Goal: Information Seeking & Learning: Learn about a topic

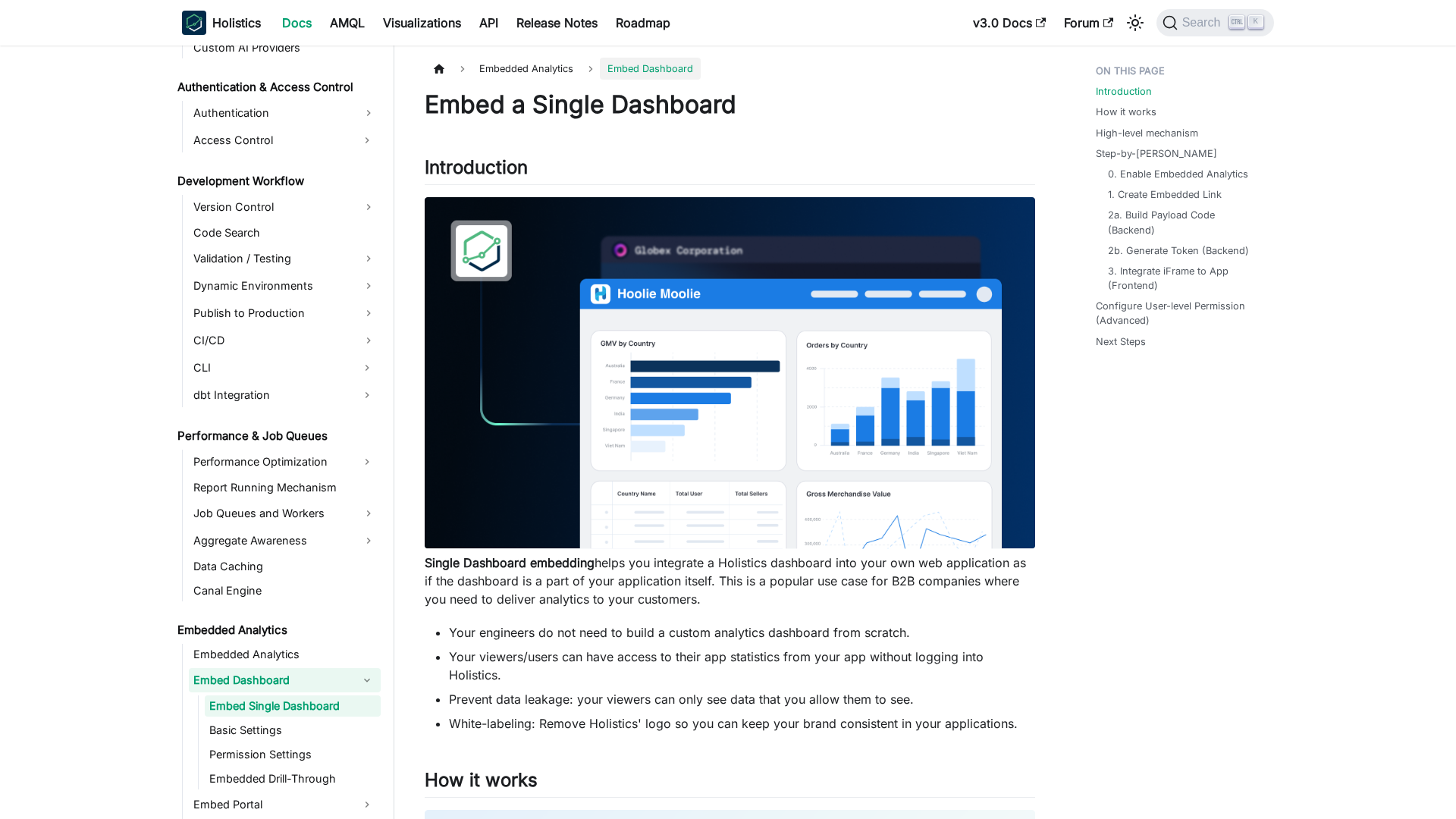
scroll to position [1086, 0]
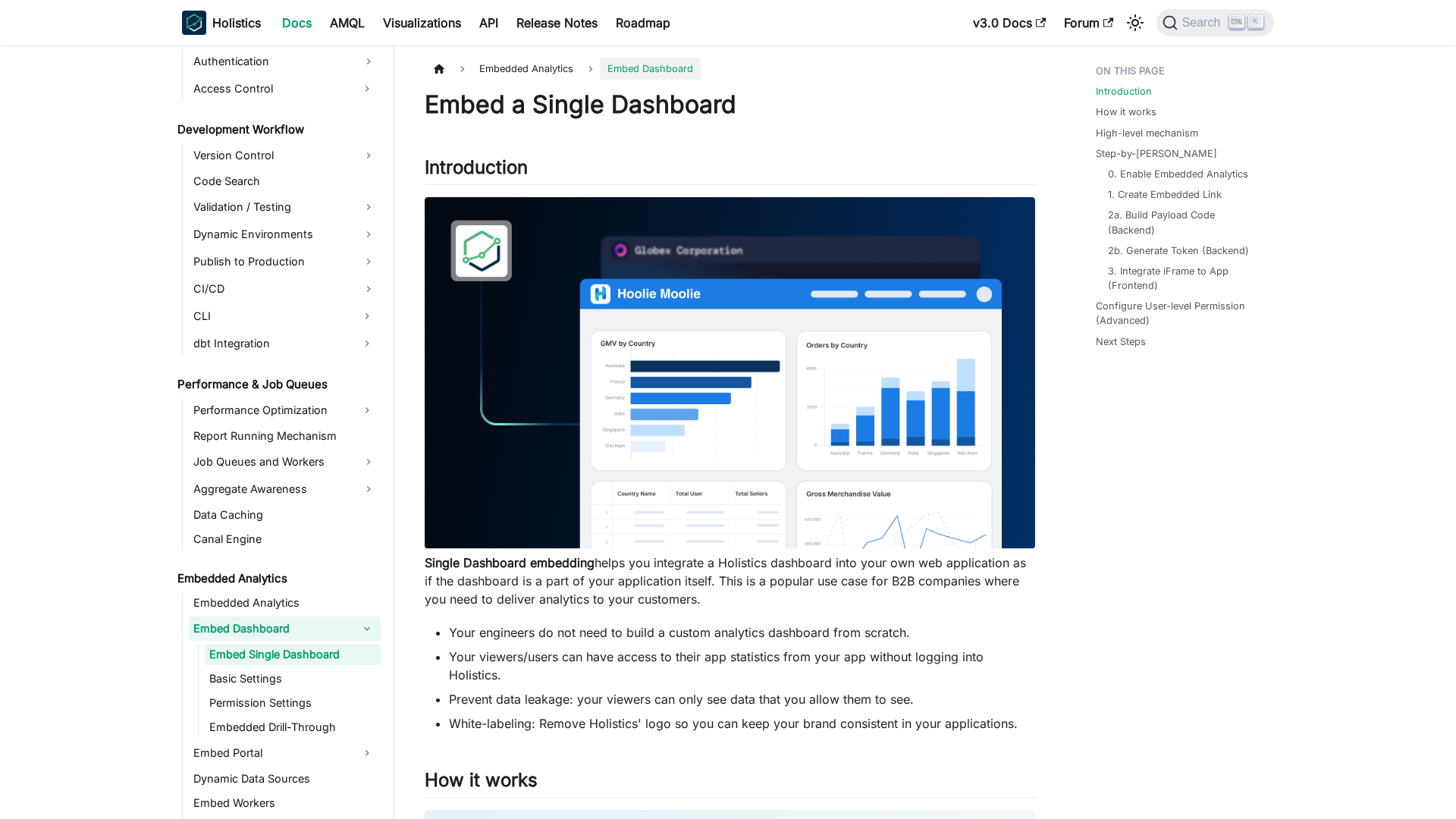
scroll to position [1086, 0]
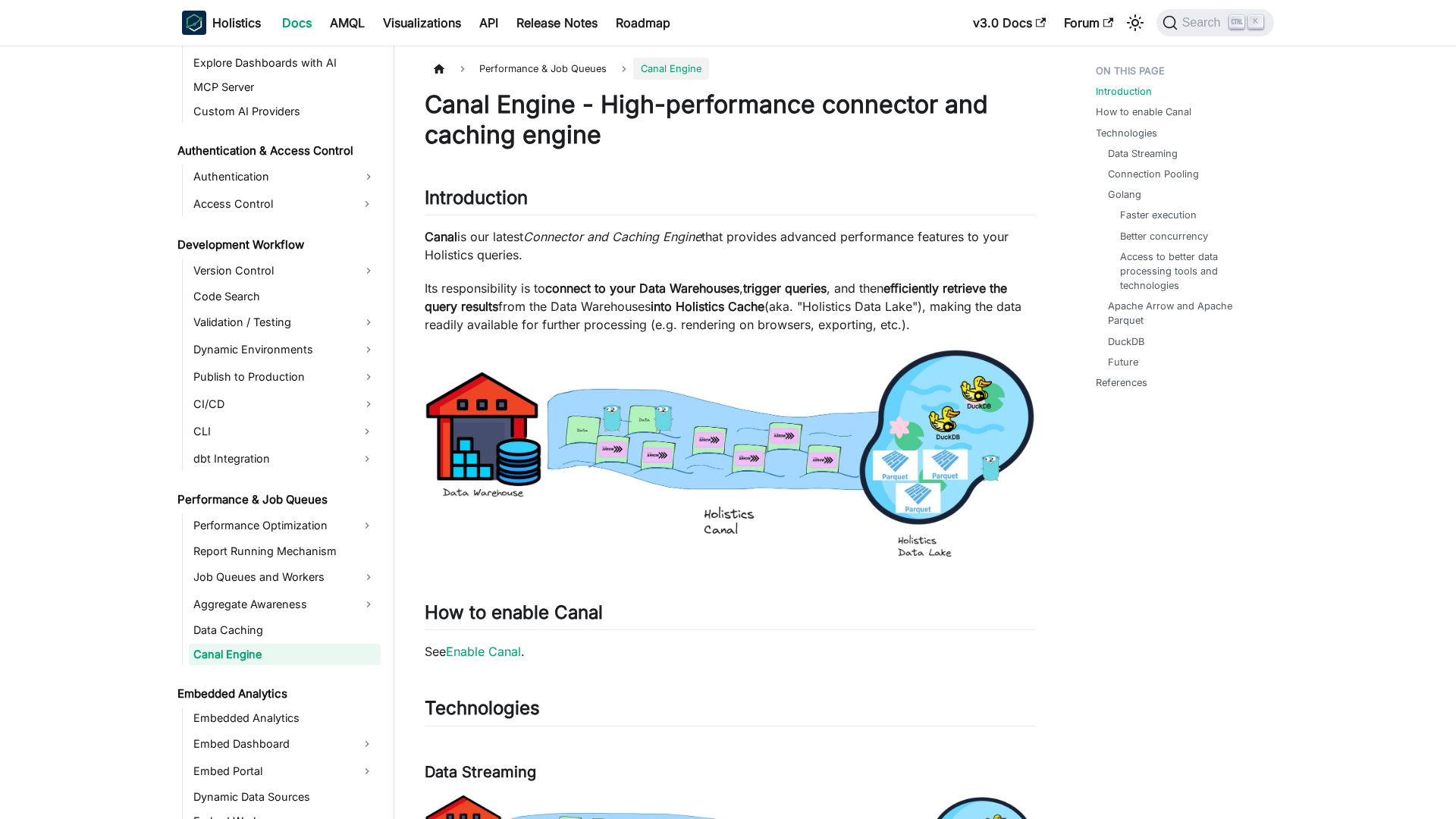
scroll to position [970, 0]
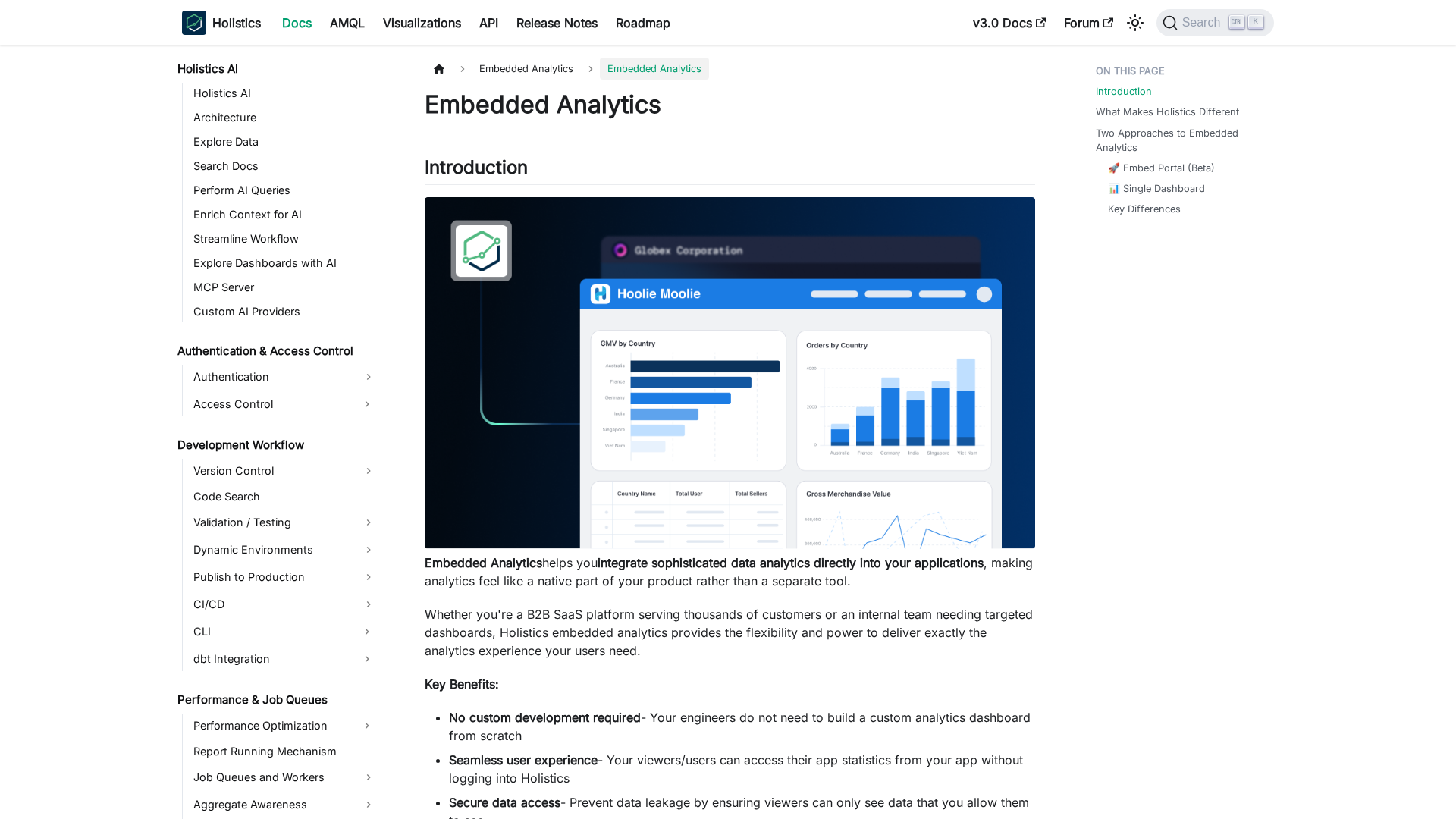
scroll to position [1034, 0]
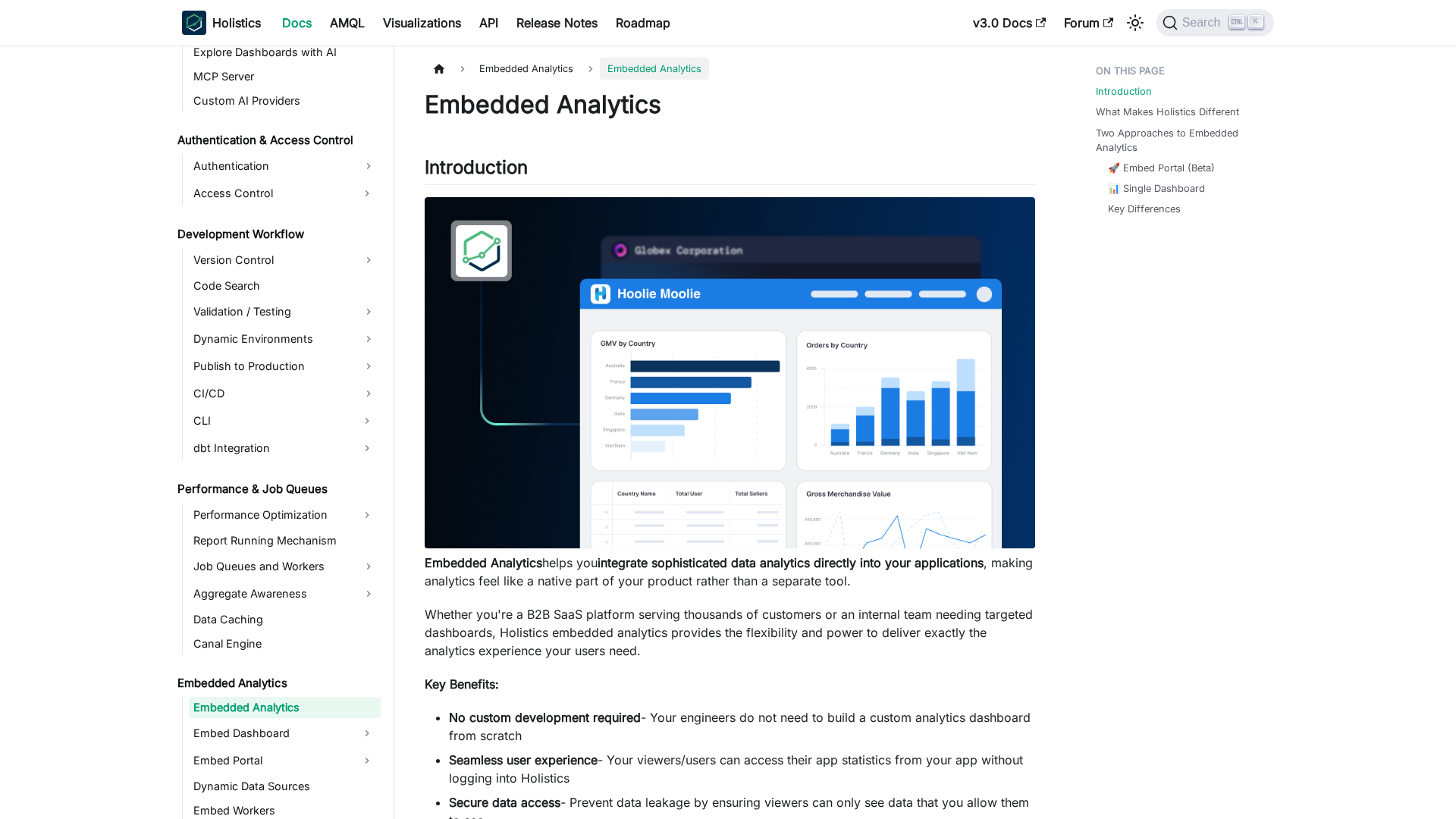
scroll to position [1034, 0]
